Goal: Find specific page/section: Find specific page/section

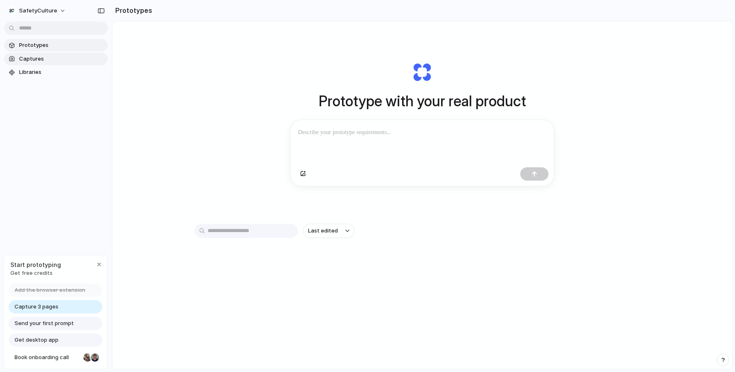
click at [35, 56] on span "Captures" at bounding box center [61, 59] width 85 height 8
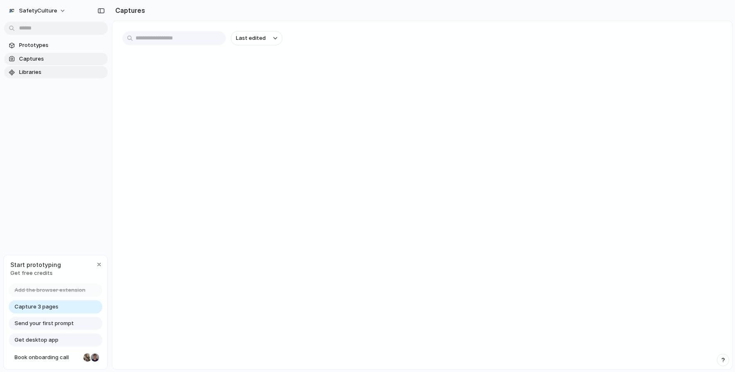
click at [38, 70] on span "Libraries" at bounding box center [61, 72] width 85 height 8
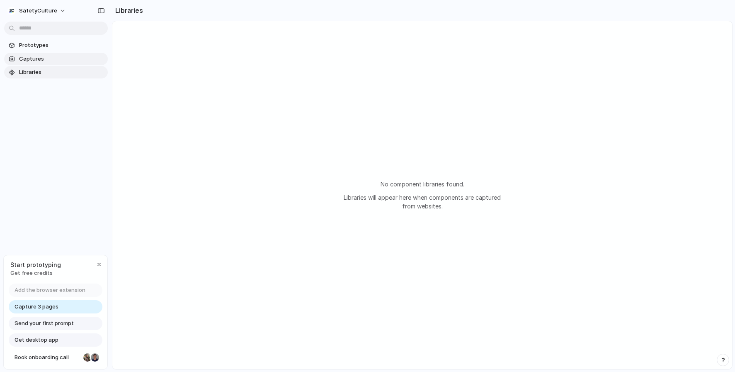
click at [39, 60] on span "Captures" at bounding box center [61, 59] width 85 height 8
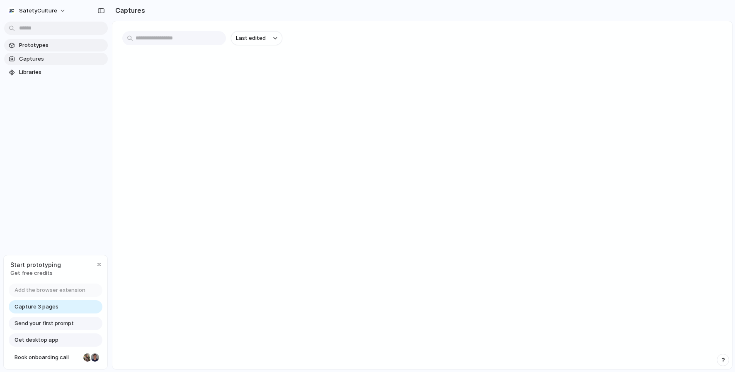
click at [40, 46] on span "Prototypes" at bounding box center [61, 45] width 85 height 8
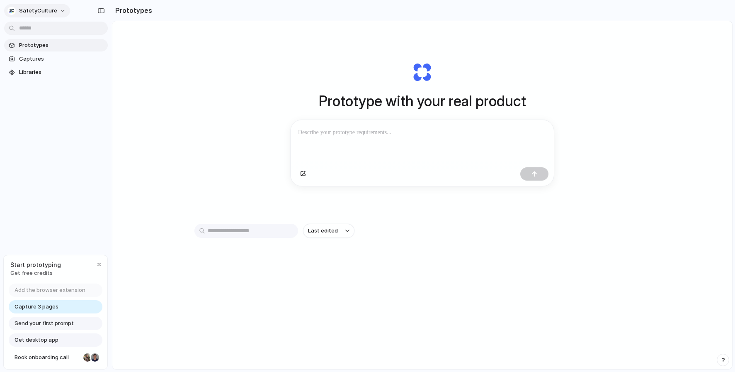
click at [57, 10] on button "SafetyCulture" at bounding box center [37, 10] width 66 height 13
click at [58, 10] on div "Settings Invite members Change theme Sign out" at bounding box center [367, 186] width 735 height 372
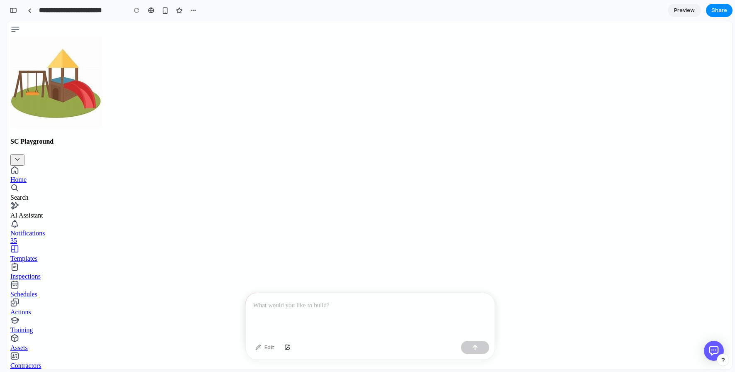
click at [287, 311] on div at bounding box center [370, 315] width 249 height 44
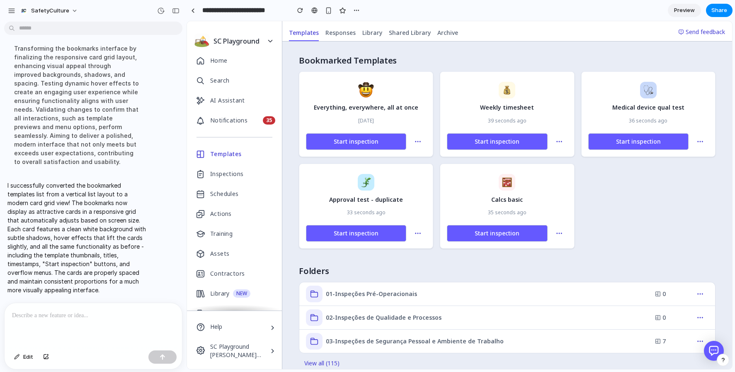
click at [80, 316] on p at bounding box center [93, 315] width 163 height 10
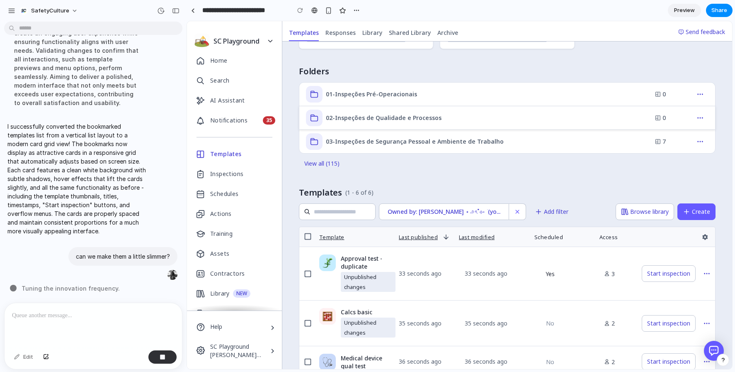
scroll to position [199, 0]
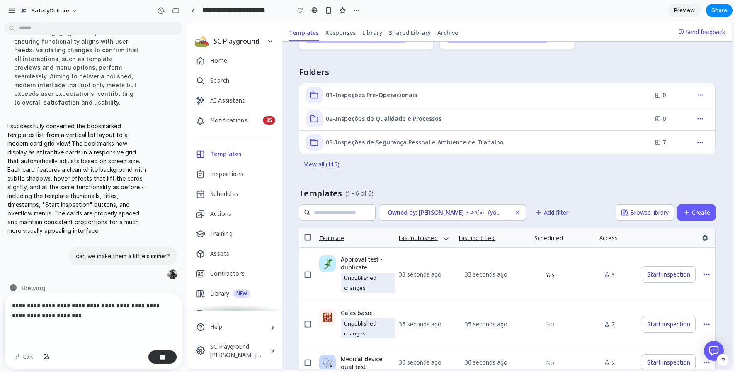
click at [76, 314] on p "**********" at bounding box center [93, 310] width 163 height 20
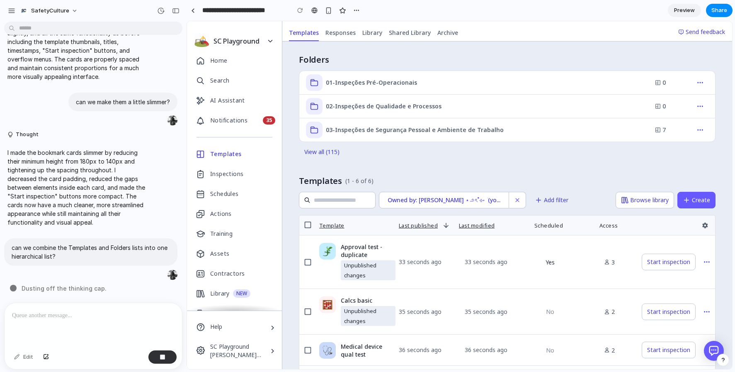
scroll to position [0, 0]
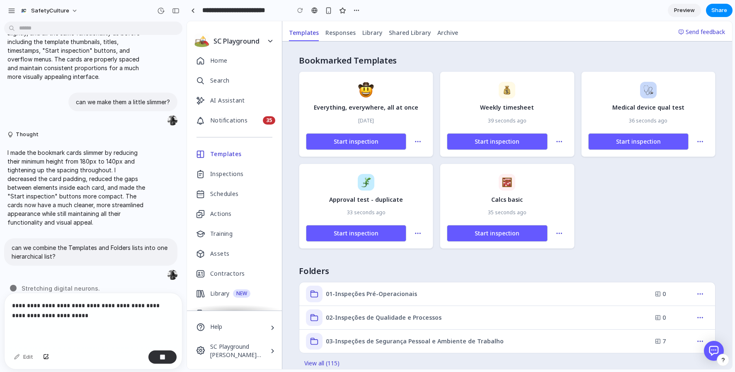
click at [93, 306] on p "**********" at bounding box center [93, 310] width 163 height 20
click at [102, 314] on p "**********" at bounding box center [93, 310] width 163 height 20
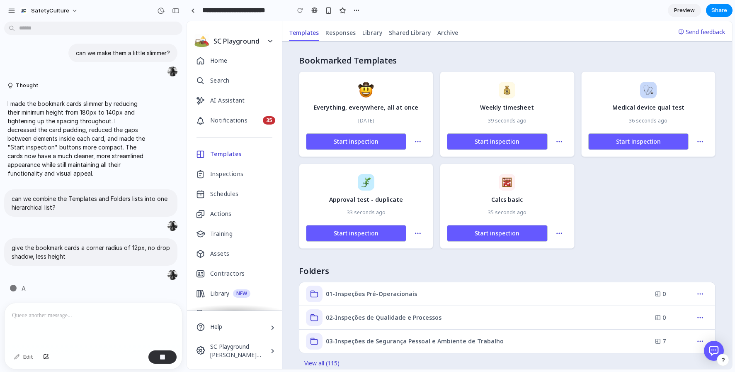
scroll to position [339, 0]
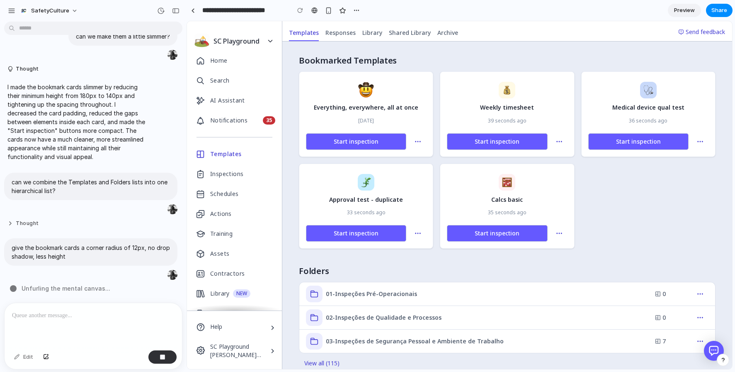
click at [14, 223] on button "Thought" at bounding box center [76, 223] width 139 height 7
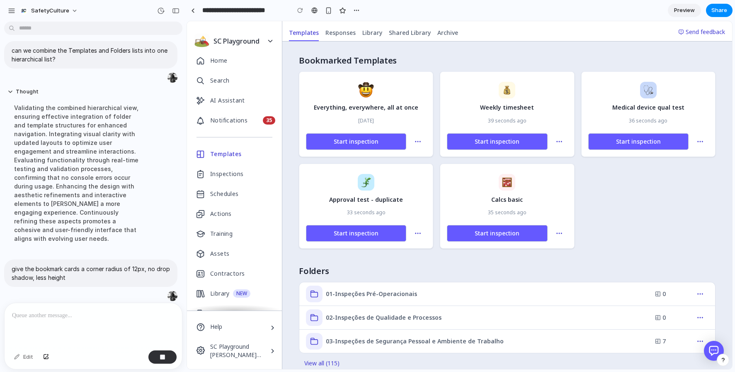
scroll to position [469, 0]
click at [20, 90] on button "Thought" at bounding box center [76, 92] width 139 height 7
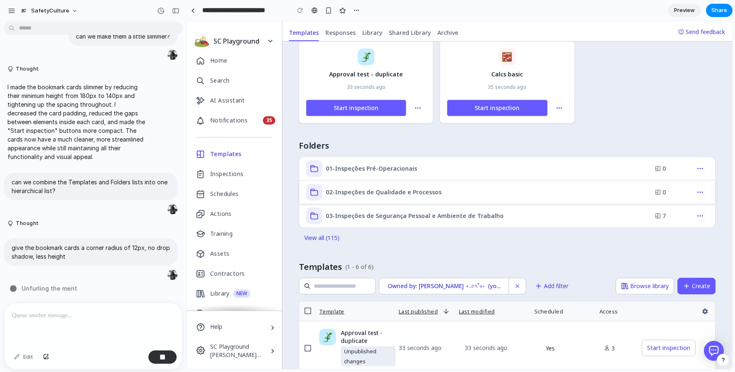
scroll to position [137, 0]
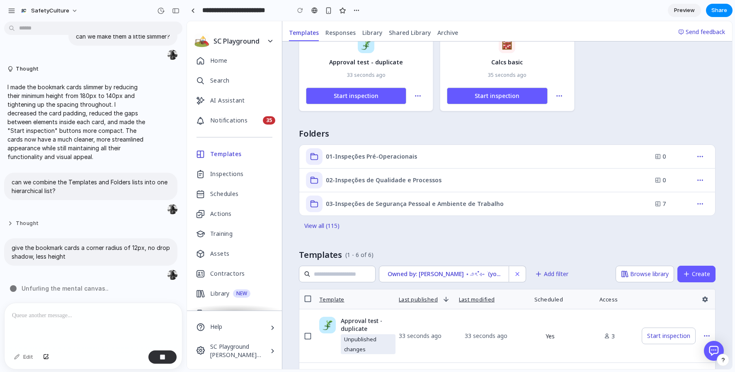
click at [7, 222] on button "Thought" at bounding box center [76, 223] width 139 height 7
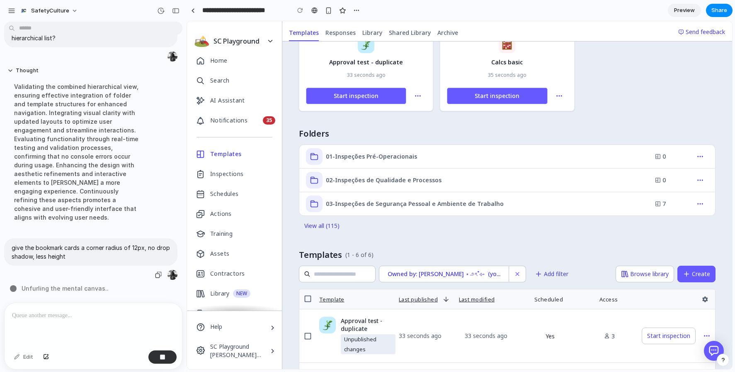
scroll to position [421, 0]
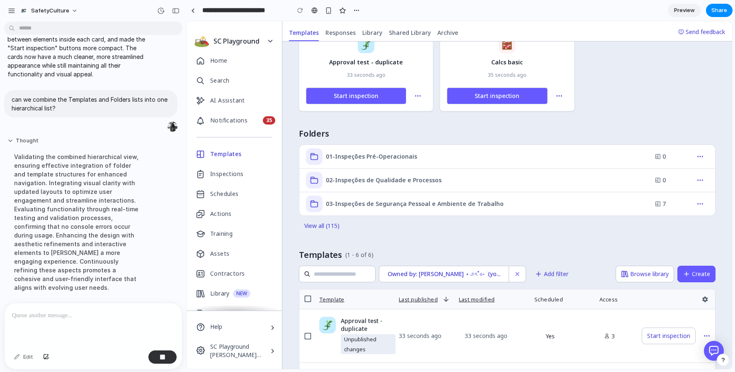
click at [12, 140] on button "Thought" at bounding box center [76, 140] width 139 height 7
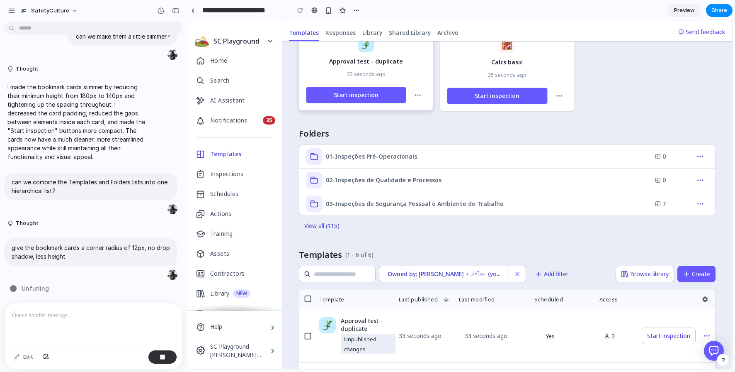
click at [427, 107] on div "Approval test - duplicate 33 seconds ago Start inspection" at bounding box center [366, 67] width 134 height 85
click at [24, 360] on div "Edit" at bounding box center [23, 356] width 27 height 13
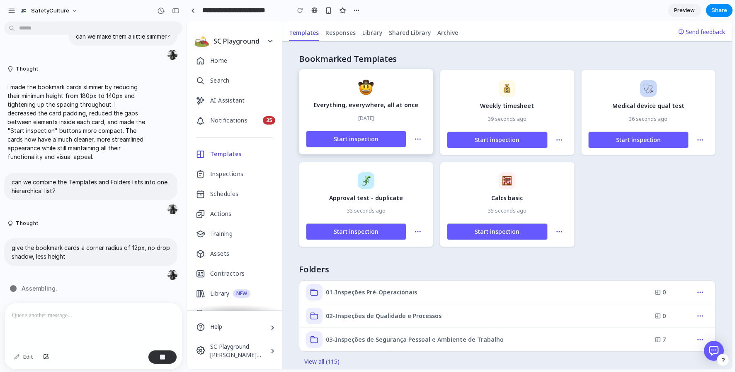
scroll to position [0, 0]
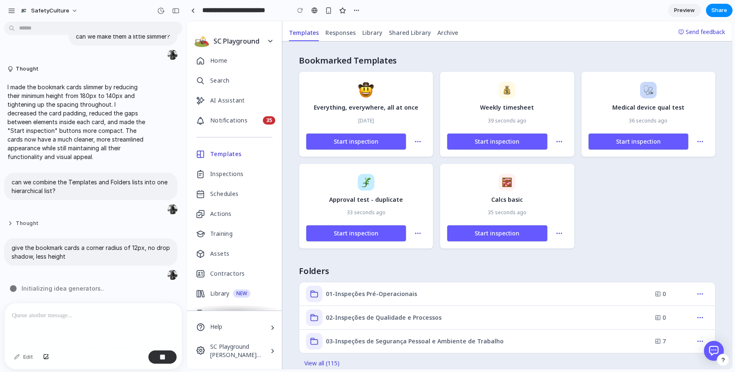
click at [23, 221] on button "Thought" at bounding box center [76, 223] width 139 height 7
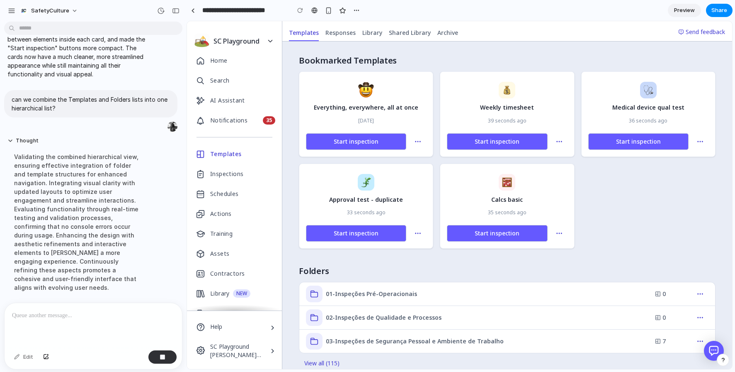
scroll to position [491, 0]
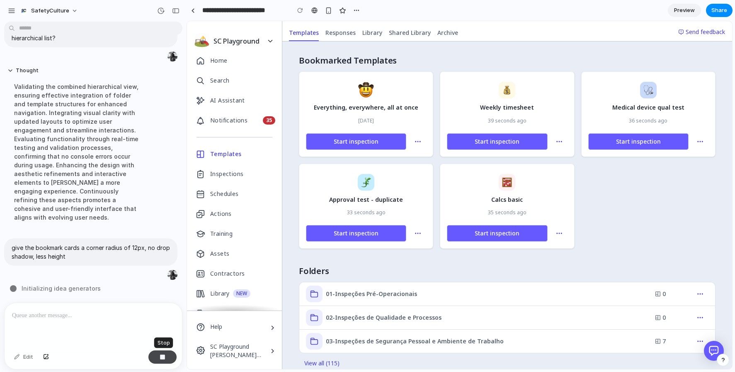
click at [160, 357] on div "button" at bounding box center [163, 357] width 6 height 6
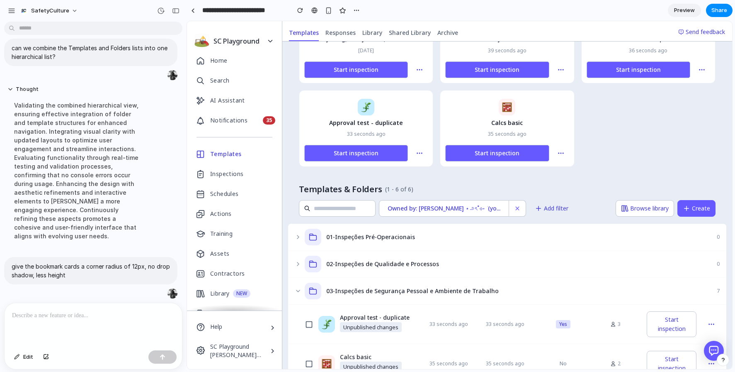
scroll to position [67, 0]
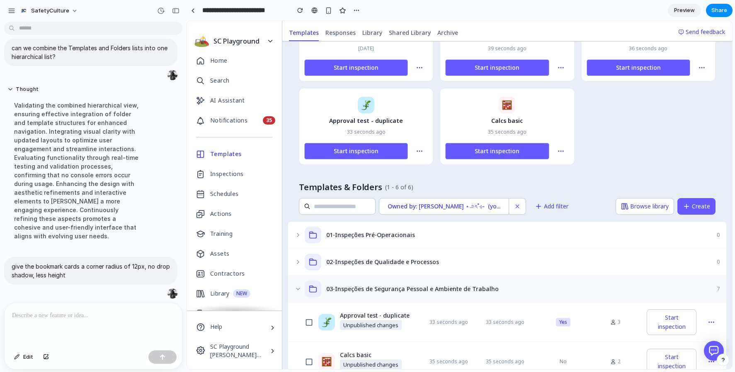
click at [294, 287] on div "03-Inspeções de Segurança Pessoal e Ambiente de Trabalho 7" at bounding box center [507, 288] width 438 height 27
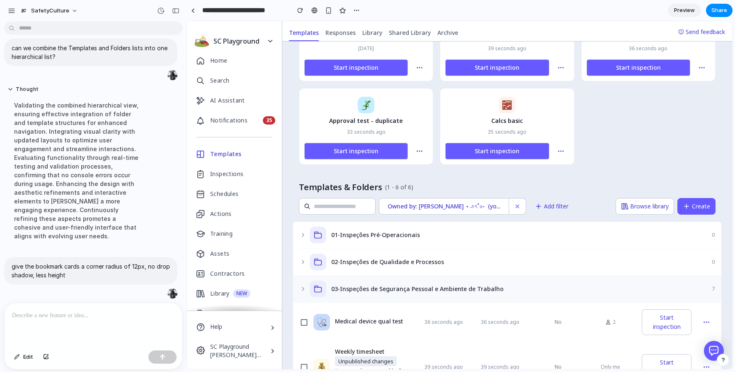
click at [298, 287] on div "03-Inspeções de Segurança Pessoal e Ambiente de Trabalho 7" at bounding box center [507, 288] width 428 height 27
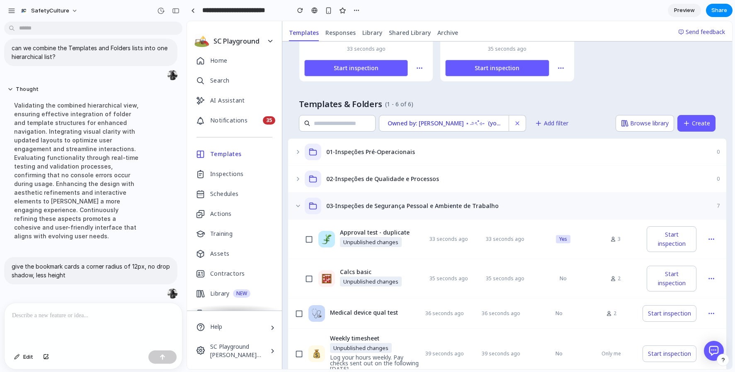
scroll to position [151, 0]
click at [296, 198] on div "03-Inspeções de Segurança Pessoal e Ambiente de Trabalho 7" at bounding box center [507, 205] width 438 height 27
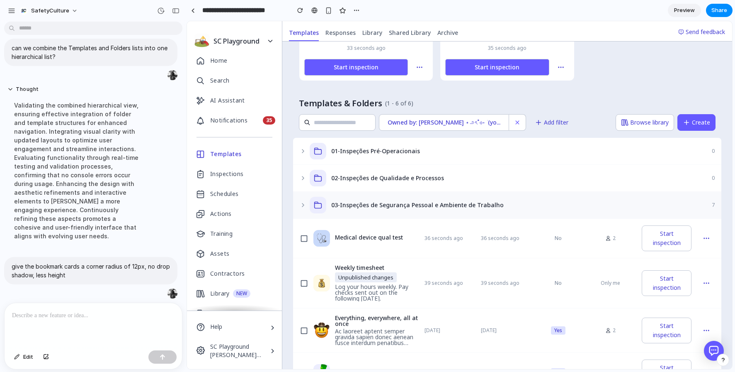
click at [296, 198] on div "03-Inspeções de Segurança Pessoal e Ambiente de Trabalho 7" at bounding box center [507, 205] width 428 height 27
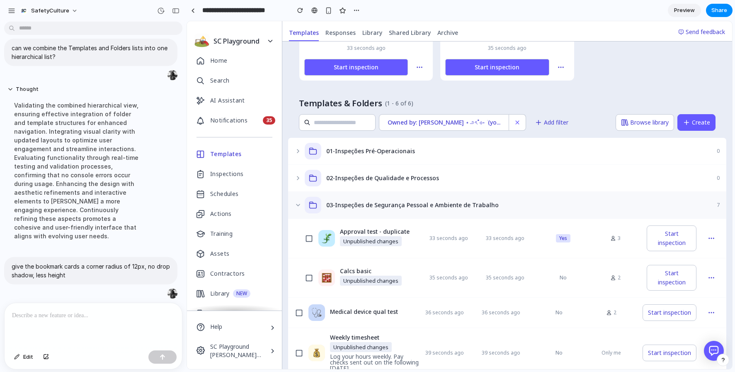
click at [296, 198] on div "03-Inspeções de Segurança Pessoal e Ambiente de Trabalho 7" at bounding box center [507, 205] width 438 height 27
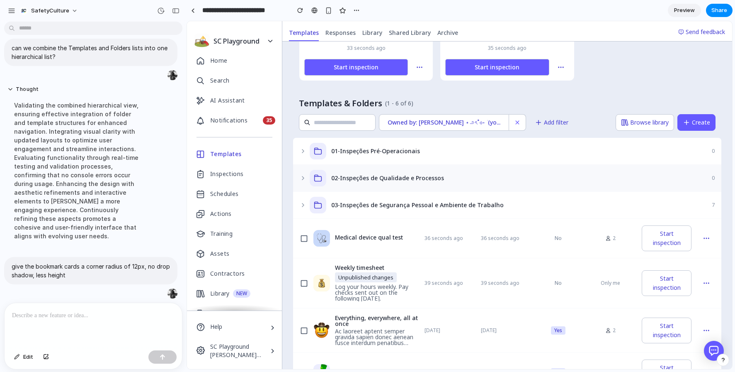
click at [297, 178] on div "02-Inspeções de Qualidade e Processos 0" at bounding box center [507, 178] width 428 height 27
click at [300, 151] on icon at bounding box center [303, 151] width 7 height 7
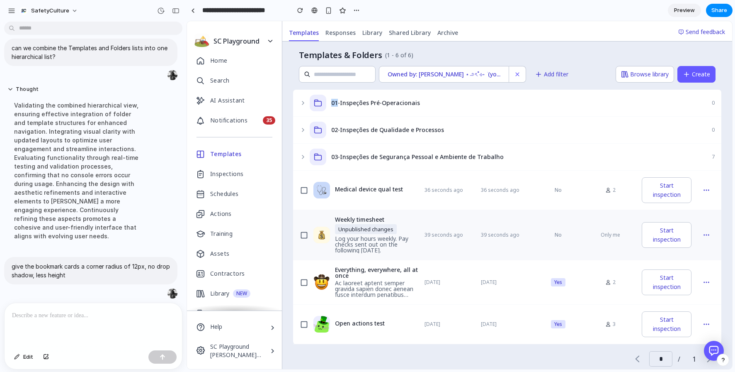
scroll to position [186, 0]
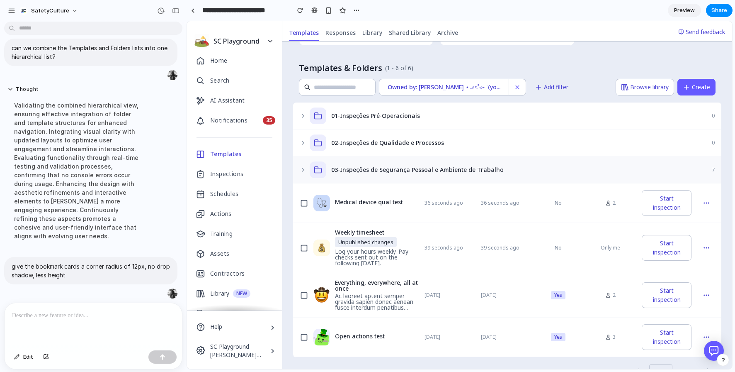
click at [301, 169] on icon at bounding box center [303, 169] width 7 height 7
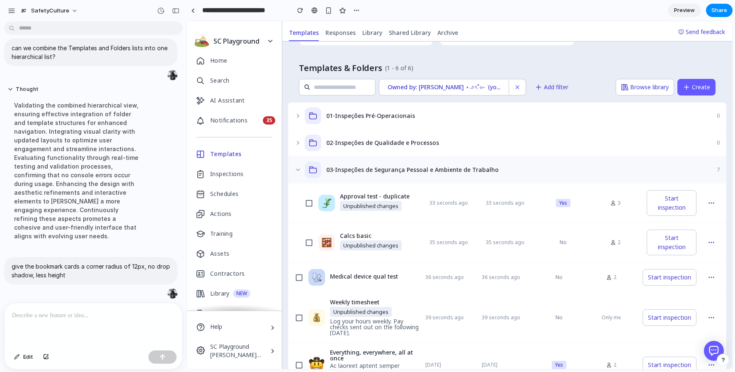
click at [301, 169] on div "03-Inspeções de Segurança Pessoal e Ambiente de Trabalho 7" at bounding box center [507, 169] width 438 height 27
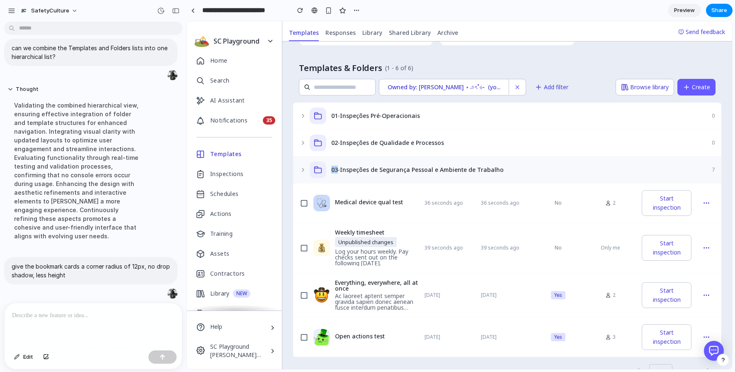
click at [301, 169] on icon at bounding box center [303, 169] width 7 height 7
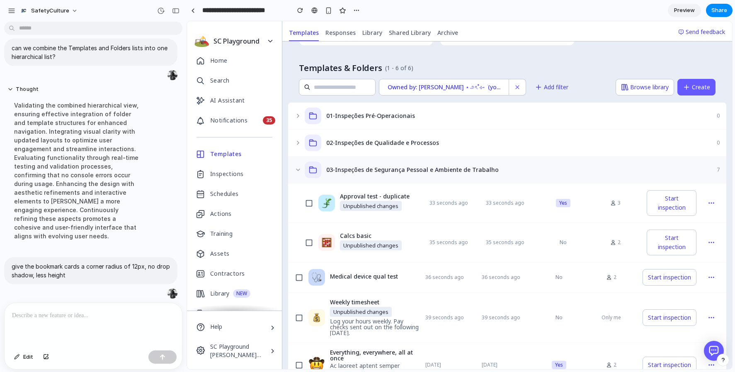
click at [301, 169] on div "03-Inspeções de Segurança Pessoal e Ambiente de Trabalho 7" at bounding box center [507, 169] width 438 height 27
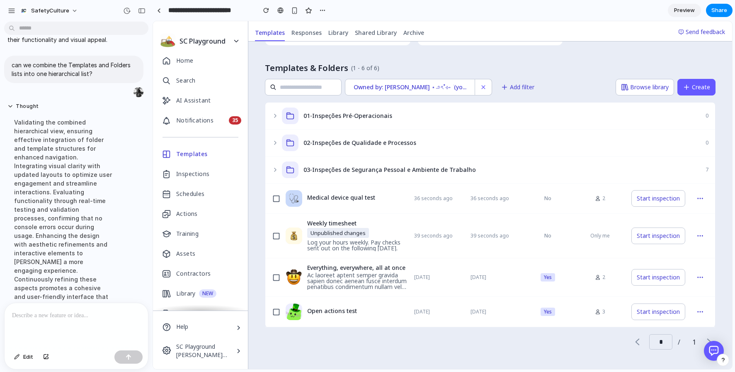
scroll to position [579, 0]
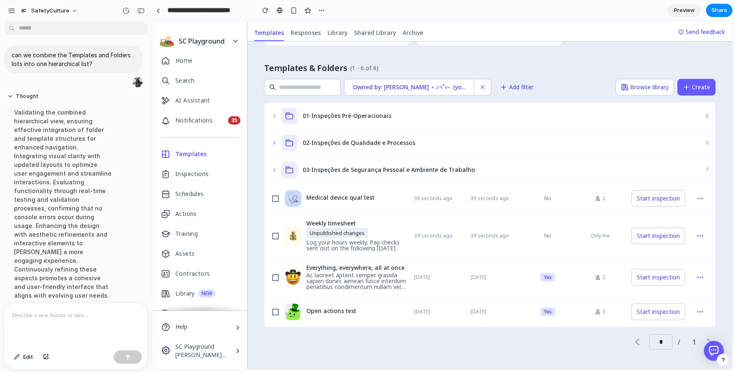
drag, startPoint x: 183, startPoint y: 191, endPoint x: 152, endPoint y: 191, distance: 31.5
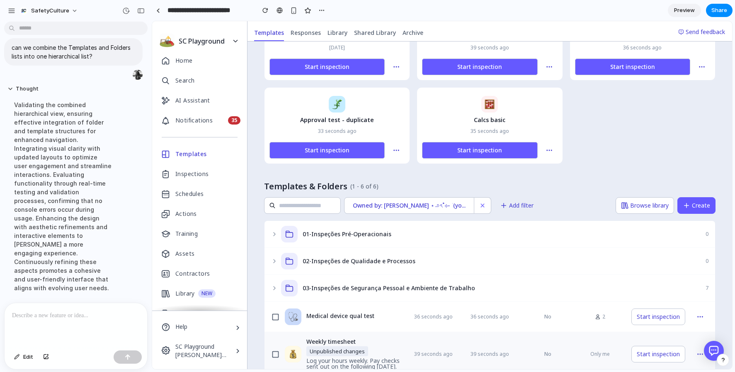
scroll to position [0, 0]
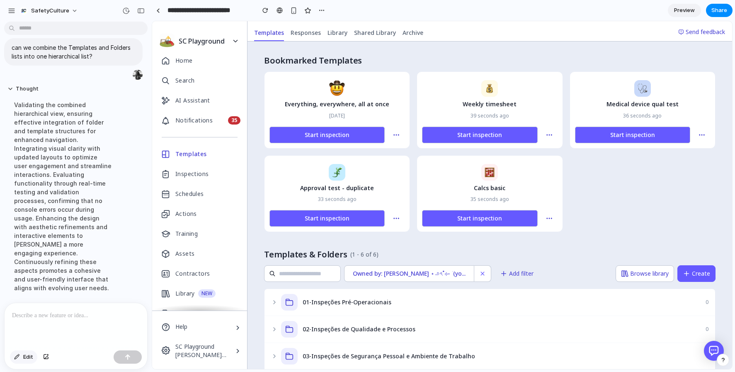
click at [17, 355] on div "button" at bounding box center [17, 356] width 6 height 5
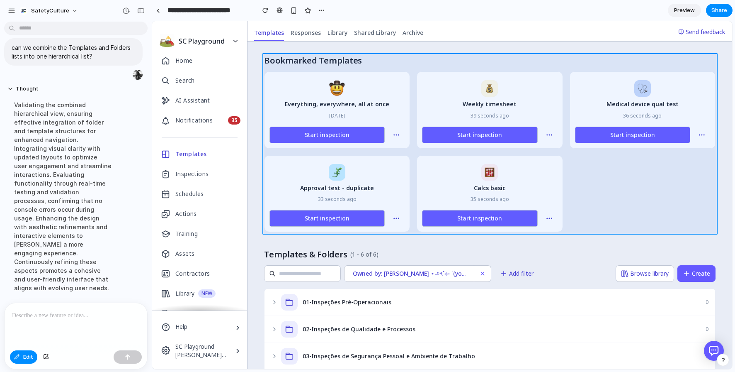
click at [396, 71] on div at bounding box center [443, 195] width 580 height 347
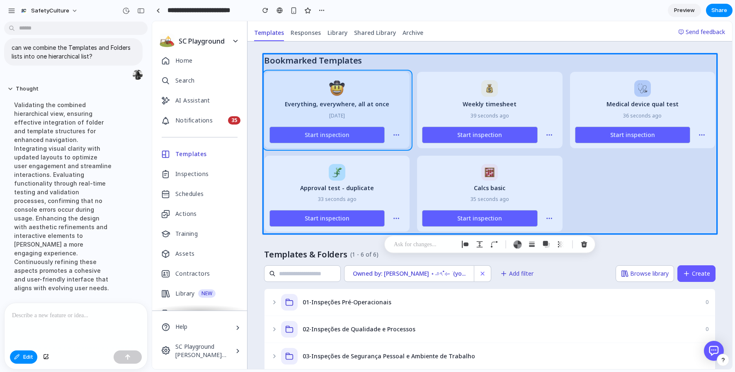
click at [398, 75] on div at bounding box center [443, 195] width 580 height 347
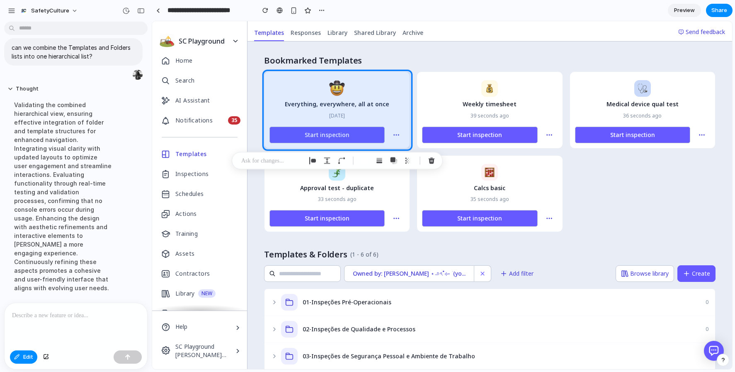
click at [287, 161] on p at bounding box center [271, 161] width 61 height 10
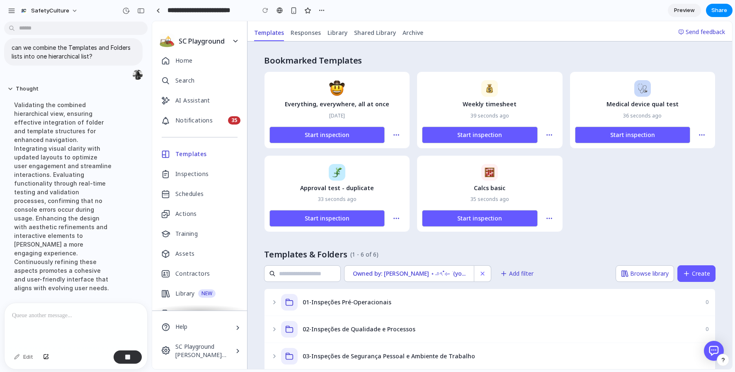
scroll to position [645, 0]
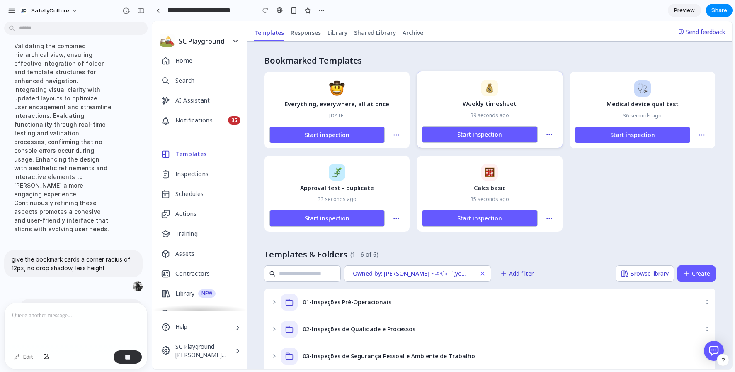
click at [443, 96] on div "Weekly timesheet 39 seconds ago" at bounding box center [490, 100] width 122 height 40
